Goal: Transaction & Acquisition: Download file/media

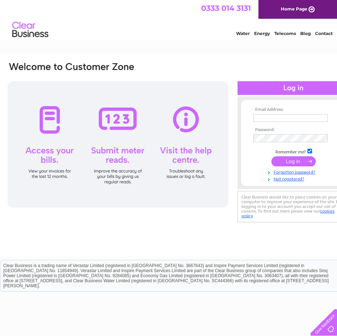
type input "[PERSON_NAME][EMAIL_ADDRESS][PERSON_NAME][DOMAIN_NAME]"
click at [289, 161] on input "submit" at bounding box center [293, 161] width 44 height 10
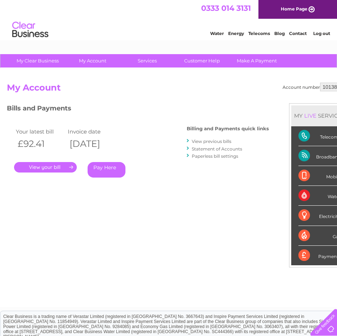
click at [39, 167] on link "." at bounding box center [45, 167] width 63 height 10
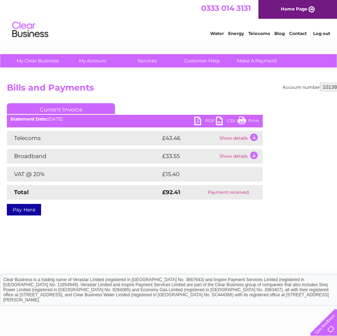
click at [196, 120] on link "PDF" at bounding box center [205, 121] width 22 height 10
click at [101, 82] on div "Account number 1013821 Bills and Payments Current Invoice PDF CSV Print" at bounding box center [178, 169] width 357 height 202
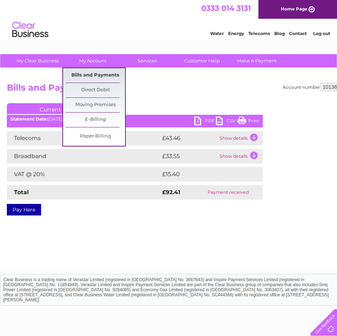
click at [96, 72] on link "Bills and Payments" at bounding box center [95, 75] width 59 height 14
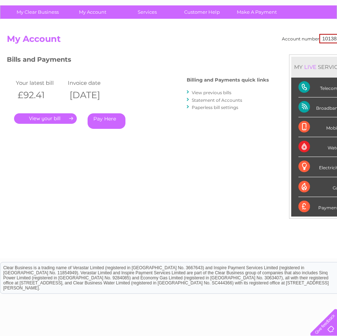
scroll to position [100, 0]
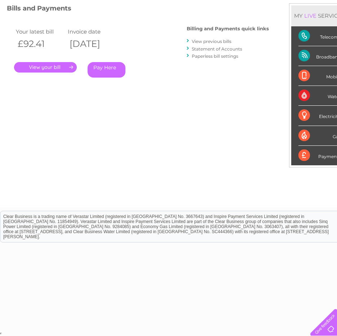
click at [217, 40] on link "View previous bills" at bounding box center [212, 41] width 40 height 5
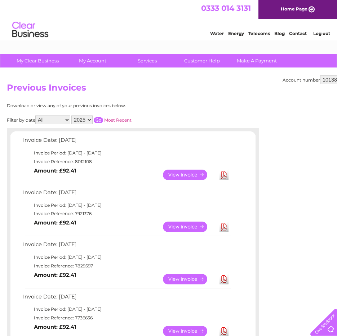
click at [193, 227] on link "View" at bounding box center [189, 226] width 53 height 10
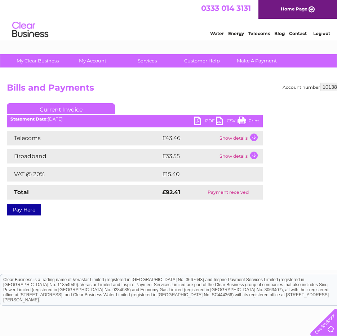
click at [198, 120] on link "PDF" at bounding box center [205, 121] width 22 height 10
